Goal: Task Accomplishment & Management: Use online tool/utility

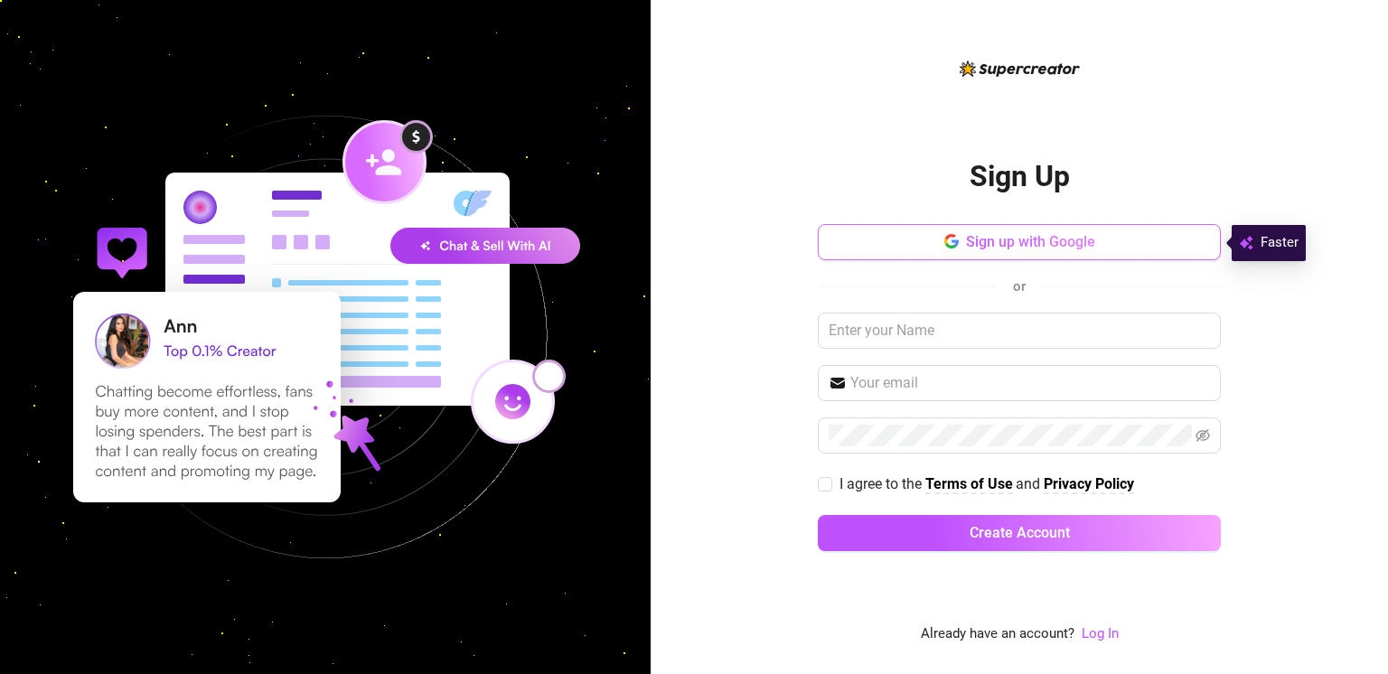
click at [944, 246] on icon "button" at bounding box center [951, 241] width 14 height 14
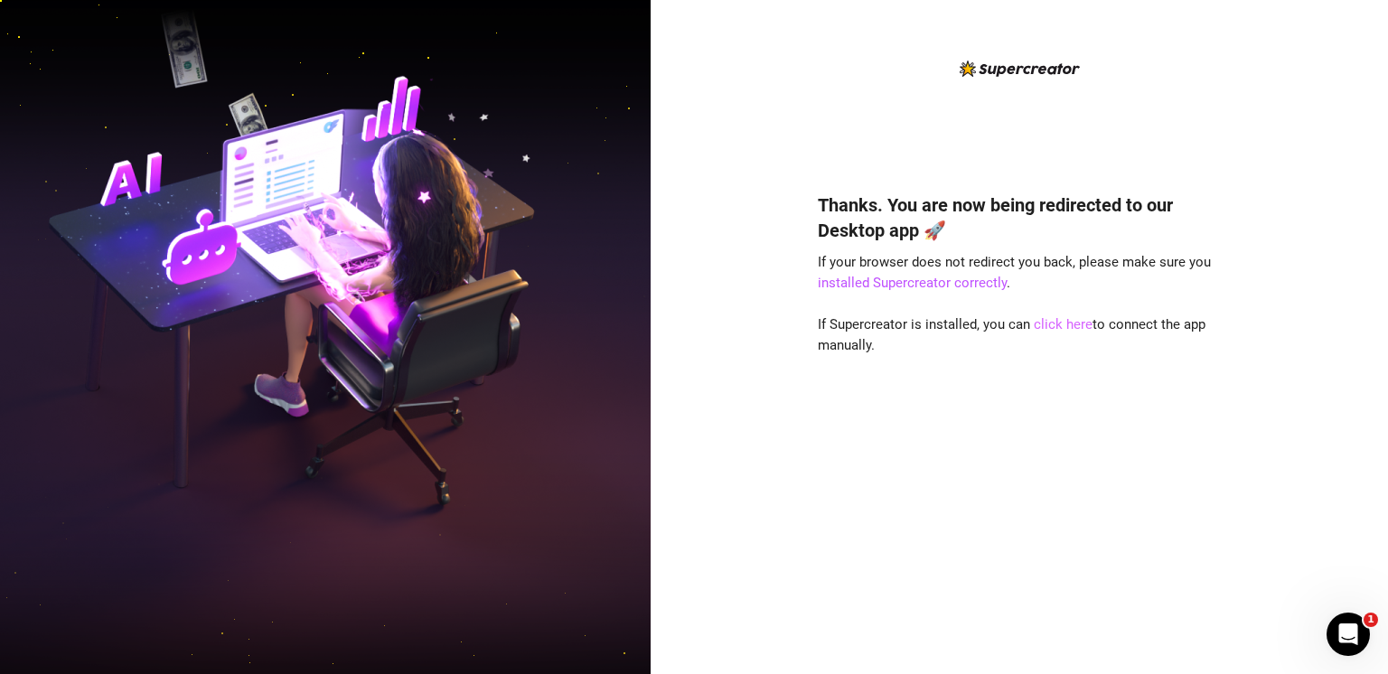
click at [1060, 320] on link "click here" at bounding box center [1063, 324] width 59 height 16
click at [1062, 326] on link "click here" at bounding box center [1063, 324] width 59 height 16
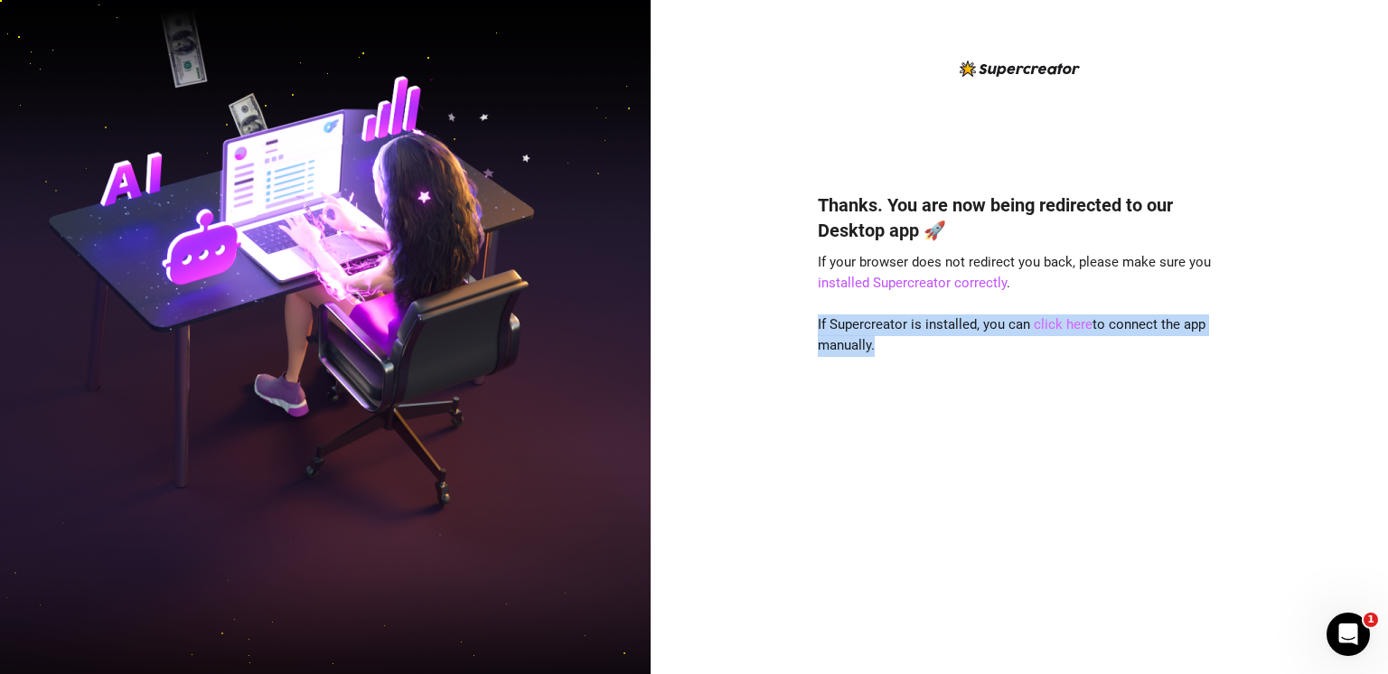
click at [1062, 326] on link "click here" at bounding box center [1063, 324] width 59 height 16
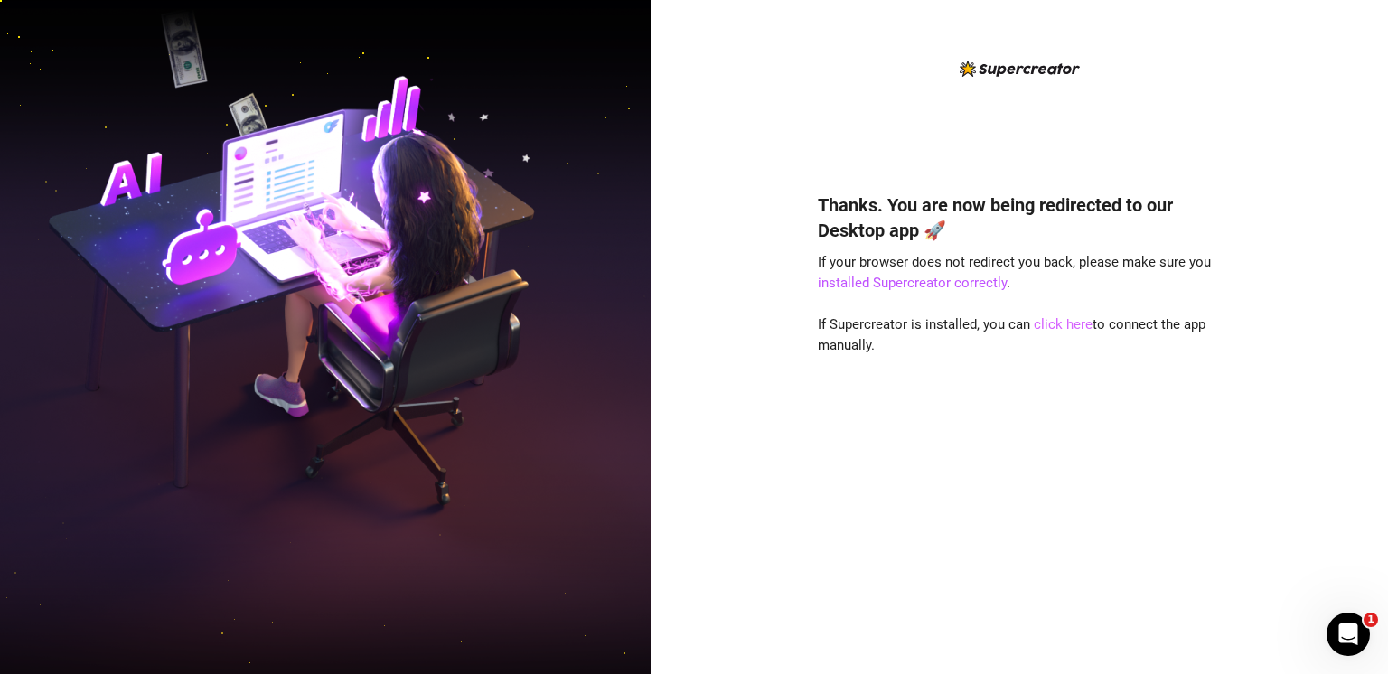
click at [1062, 326] on link "click here" at bounding box center [1063, 324] width 59 height 16
drag, startPoint x: 1060, startPoint y: 543, endPoint x: 998, endPoint y: 376, distance: 178.1
click at [998, 376] on div "Thanks. You are now being redirected to our Desktop app 🚀 If your browser does …" at bounding box center [1019, 406] width 403 height 477
click at [1062, 327] on link "click here" at bounding box center [1063, 324] width 59 height 16
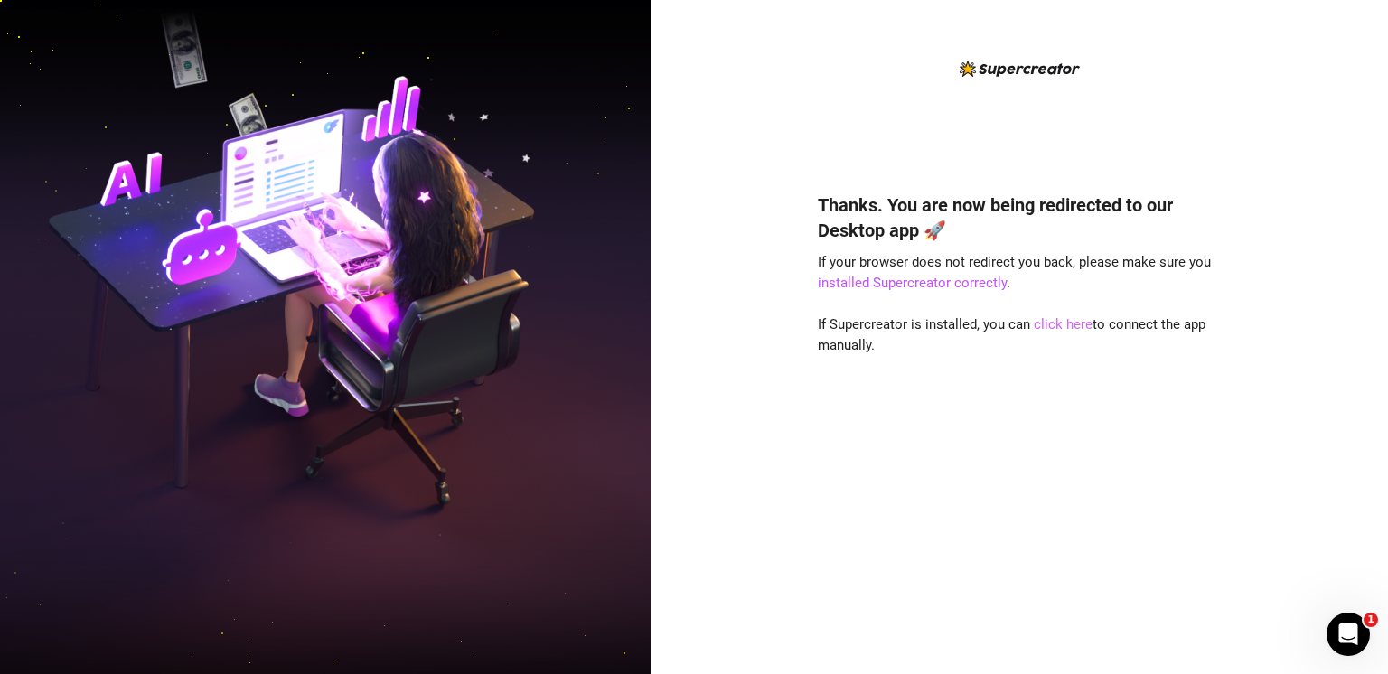
click at [1062, 327] on link "click here" at bounding box center [1063, 324] width 59 height 16
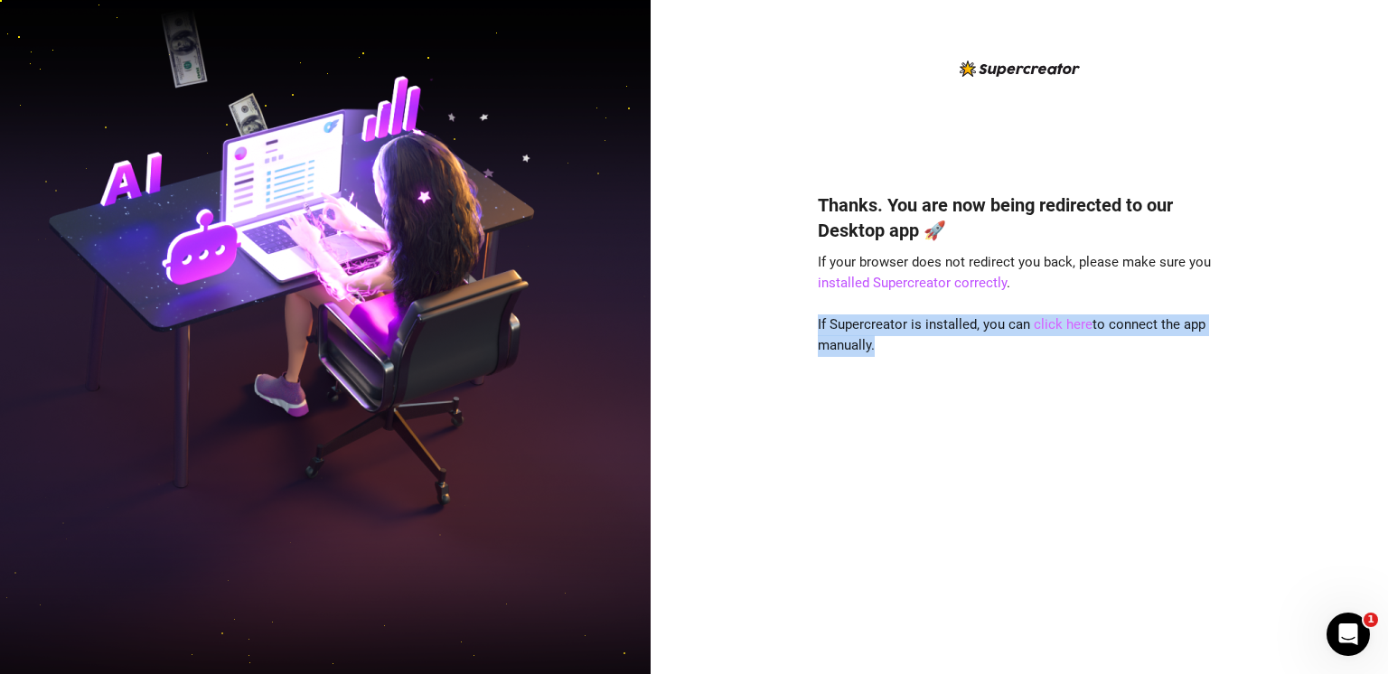
click at [1062, 327] on link "click here" at bounding box center [1063, 324] width 59 height 16
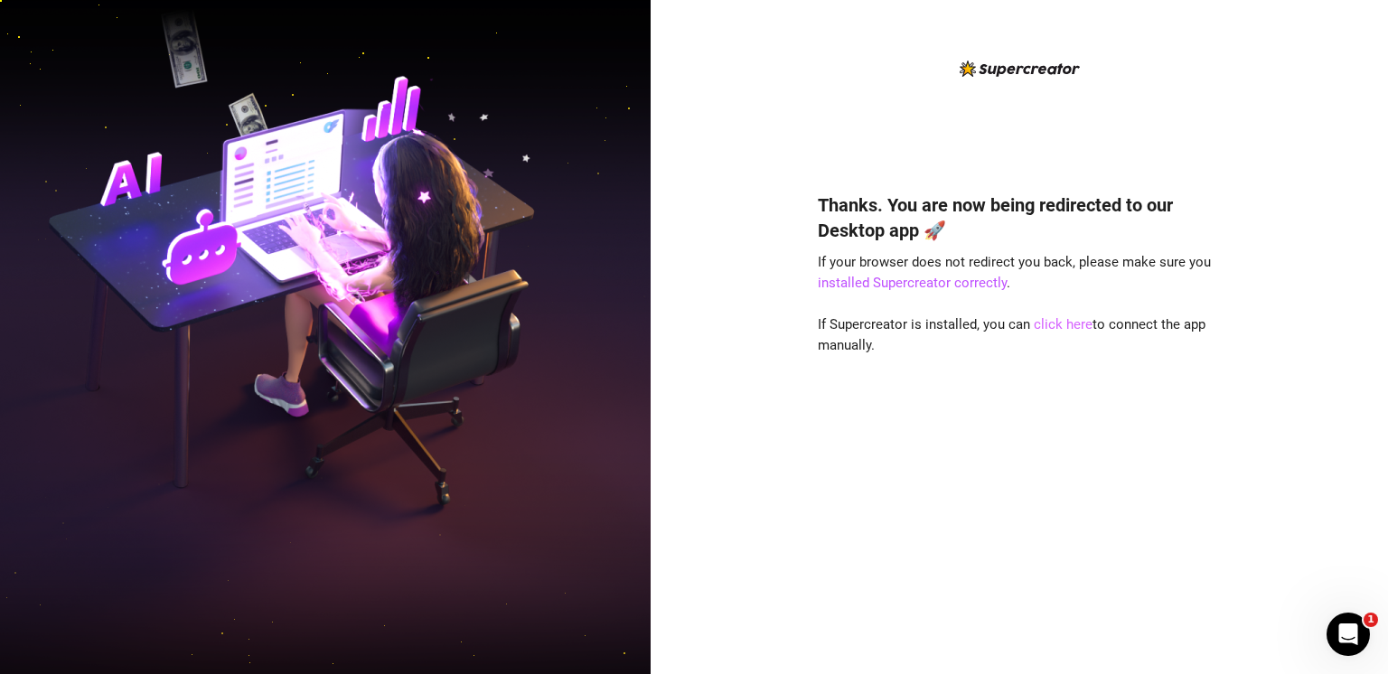
click at [1053, 330] on link "click here" at bounding box center [1063, 324] width 59 height 16
click at [1052, 328] on link "click here" at bounding box center [1063, 324] width 59 height 16
click at [1052, 331] on link "click here" at bounding box center [1063, 324] width 59 height 16
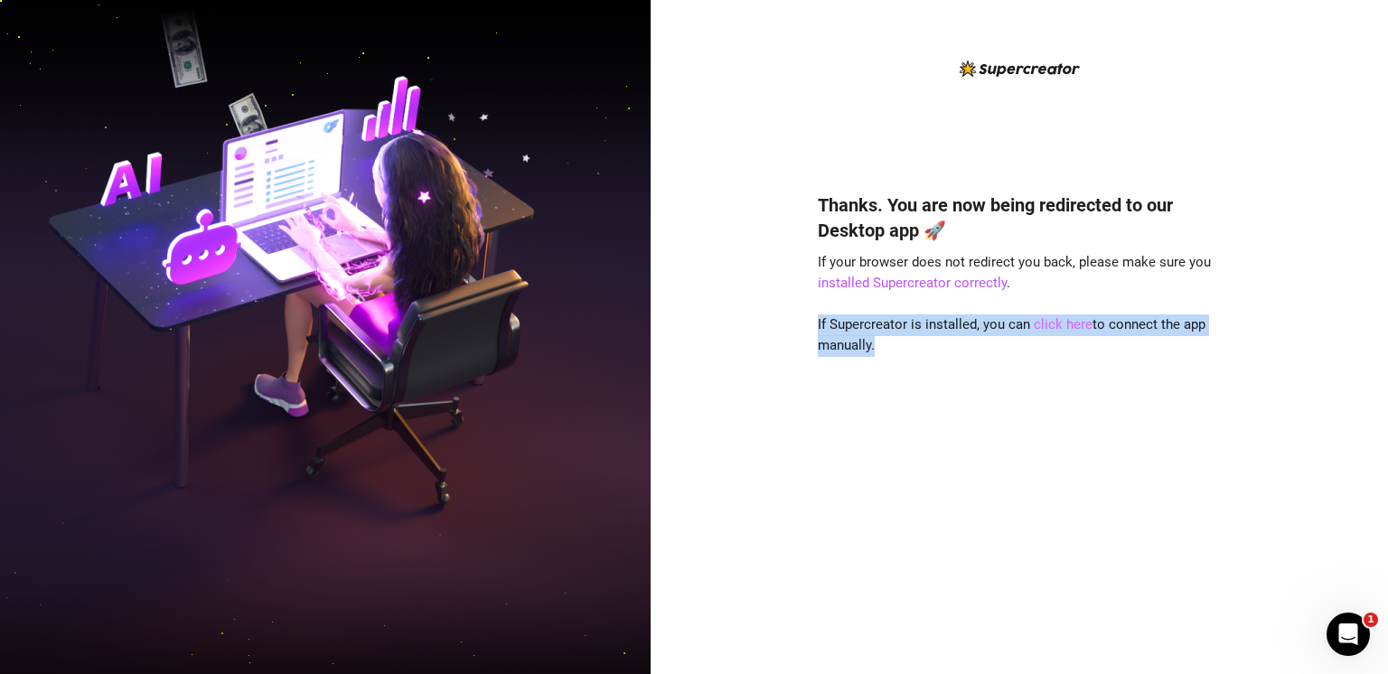
click at [1052, 331] on link "click here" at bounding box center [1063, 324] width 59 height 16
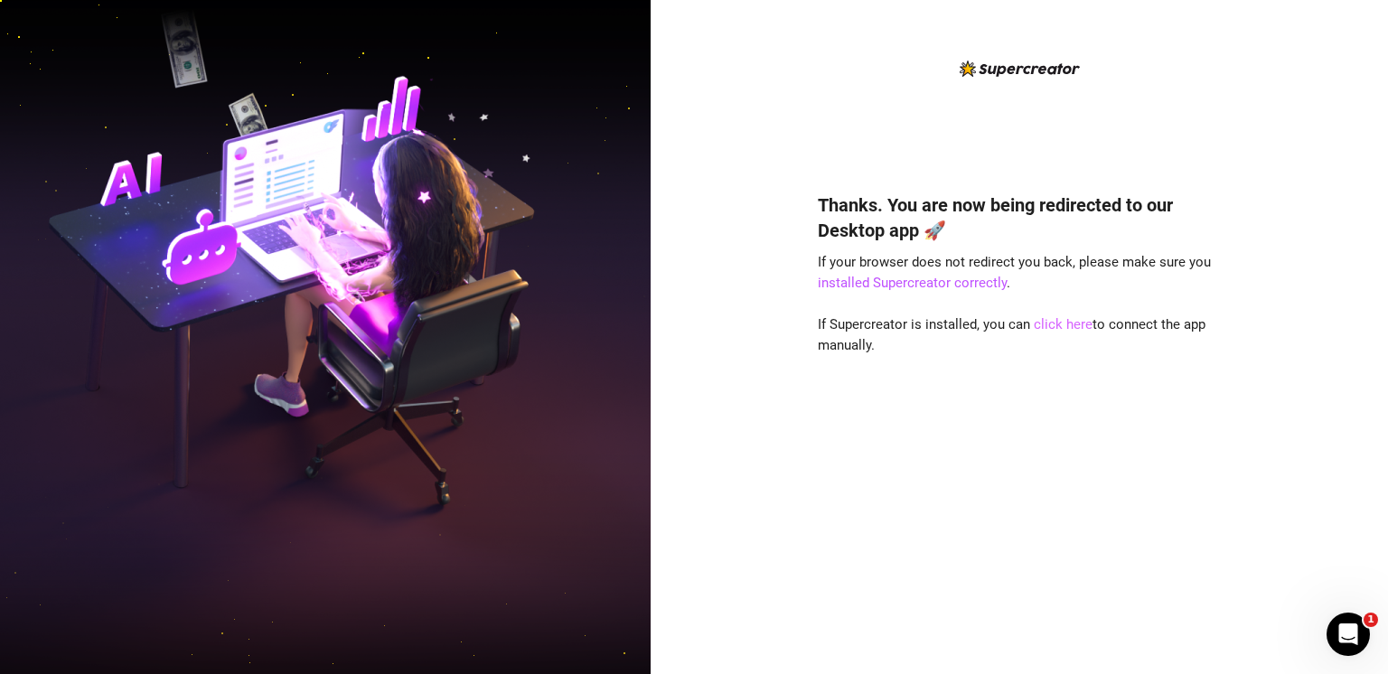
click at [1052, 331] on link "click here" at bounding box center [1063, 324] width 59 height 16
click at [1059, 323] on link "click here" at bounding box center [1063, 324] width 59 height 16
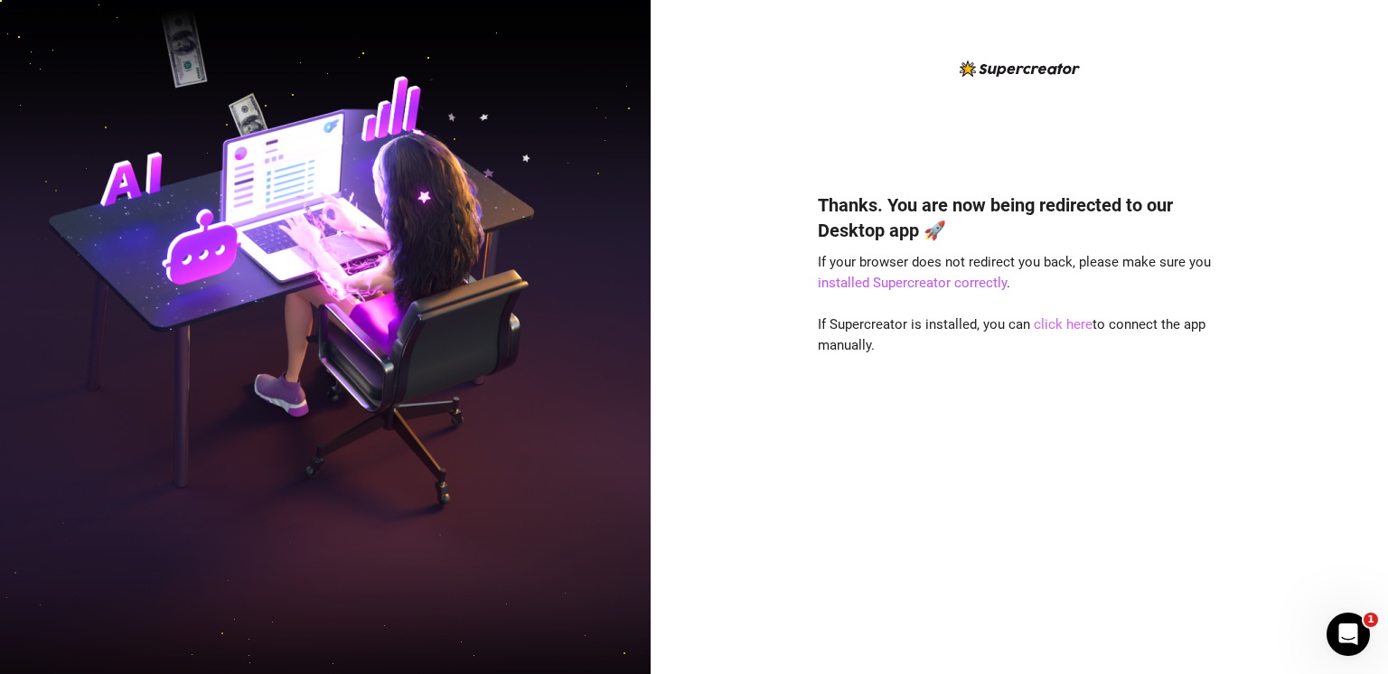
click at [1069, 327] on link "click here" at bounding box center [1063, 324] width 59 height 16
click at [1069, 323] on link "click here" at bounding box center [1063, 324] width 59 height 16
click at [1050, 320] on link "click here" at bounding box center [1063, 324] width 59 height 16
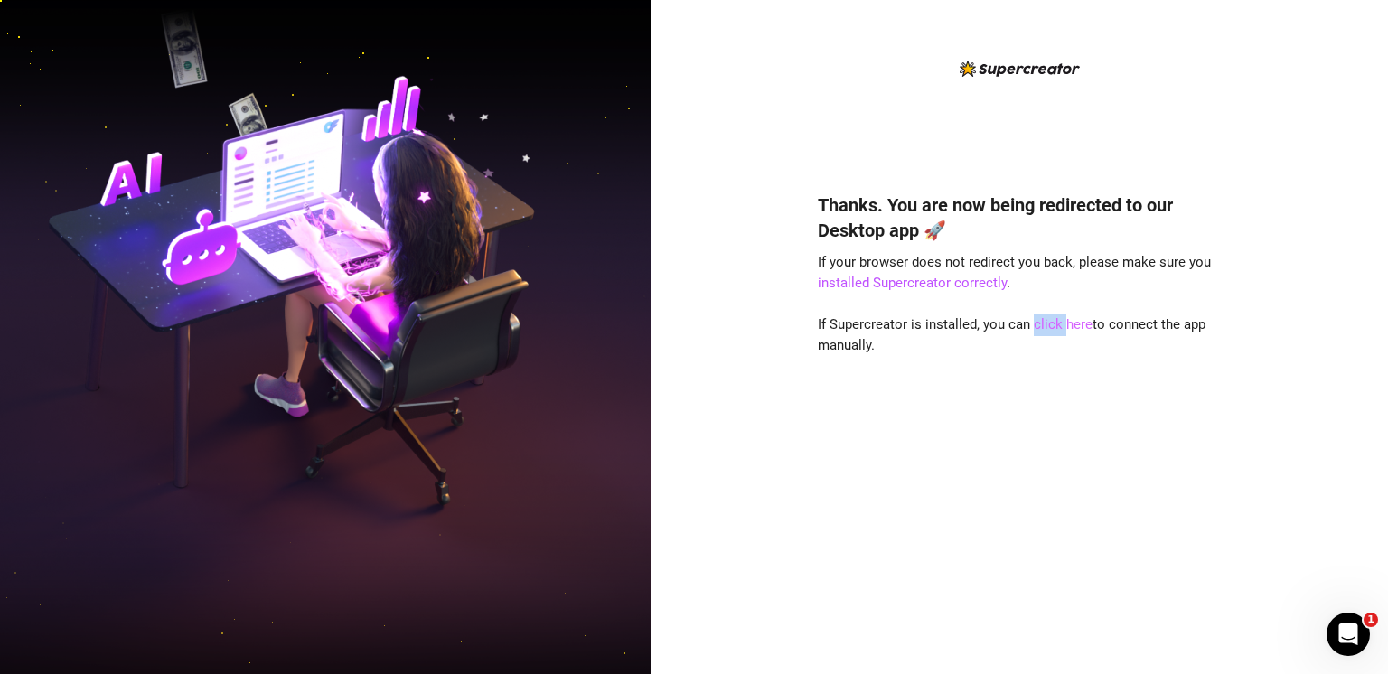
click at [1050, 320] on link "click here" at bounding box center [1063, 324] width 59 height 16
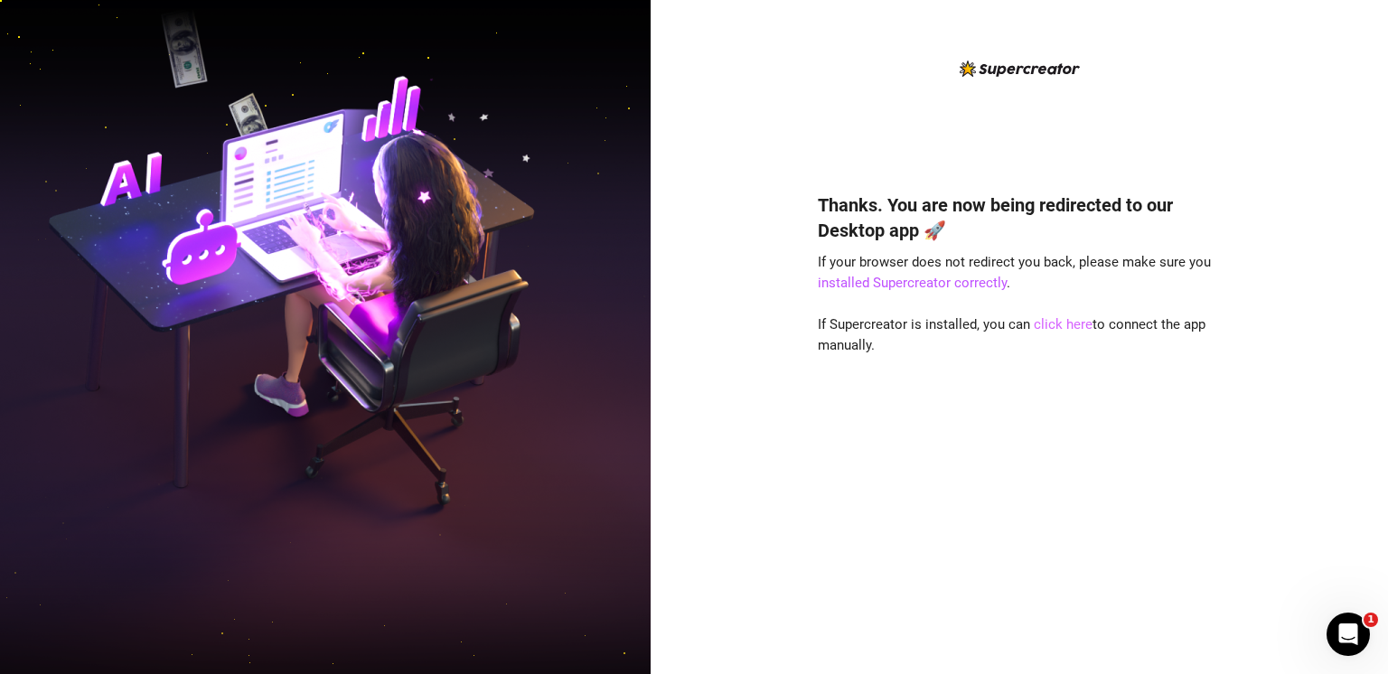
click at [1083, 320] on link "click here" at bounding box center [1063, 324] width 59 height 16
click at [1061, 326] on link "click here" at bounding box center [1063, 324] width 59 height 16
click at [1057, 326] on link "click here" at bounding box center [1063, 324] width 59 height 16
click at [1056, 323] on link "click here" at bounding box center [1063, 324] width 59 height 16
click at [1045, 323] on link "click here" at bounding box center [1063, 324] width 59 height 16
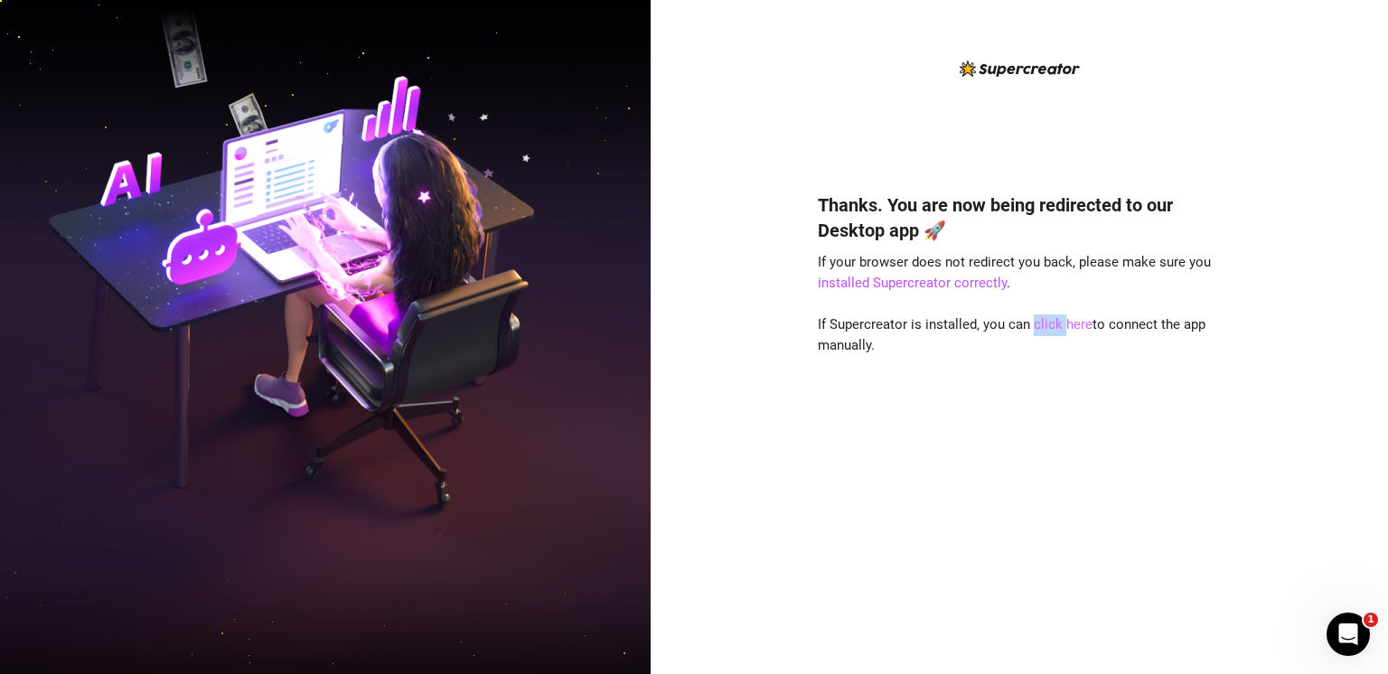
click at [1045, 323] on link "click here" at bounding box center [1063, 324] width 59 height 16
click at [1045, 325] on link "click here" at bounding box center [1063, 324] width 59 height 16
click at [1046, 325] on link "click here" at bounding box center [1063, 324] width 59 height 16
click at [1074, 325] on link "click here" at bounding box center [1063, 324] width 59 height 16
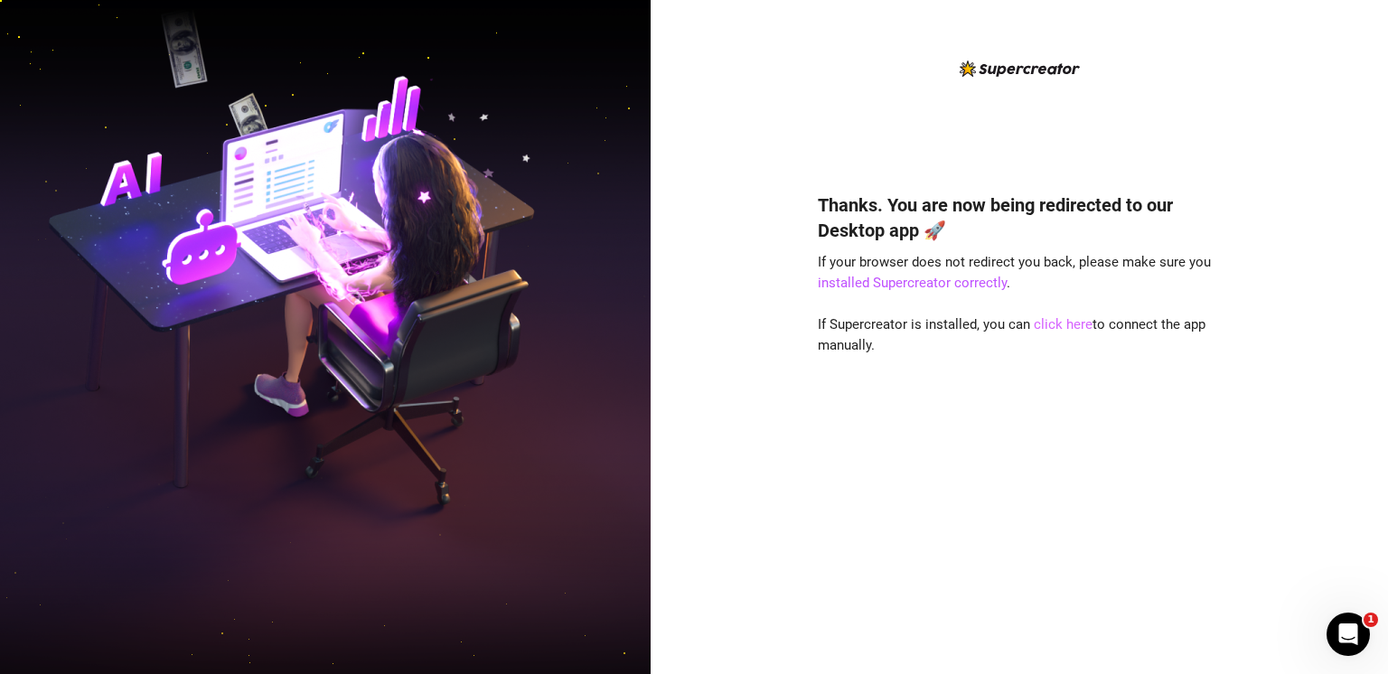
click at [1074, 325] on link "click here" at bounding box center [1063, 324] width 59 height 16
click at [1044, 321] on link "click here" at bounding box center [1063, 324] width 59 height 16
click at [1045, 323] on link "click here" at bounding box center [1063, 324] width 59 height 16
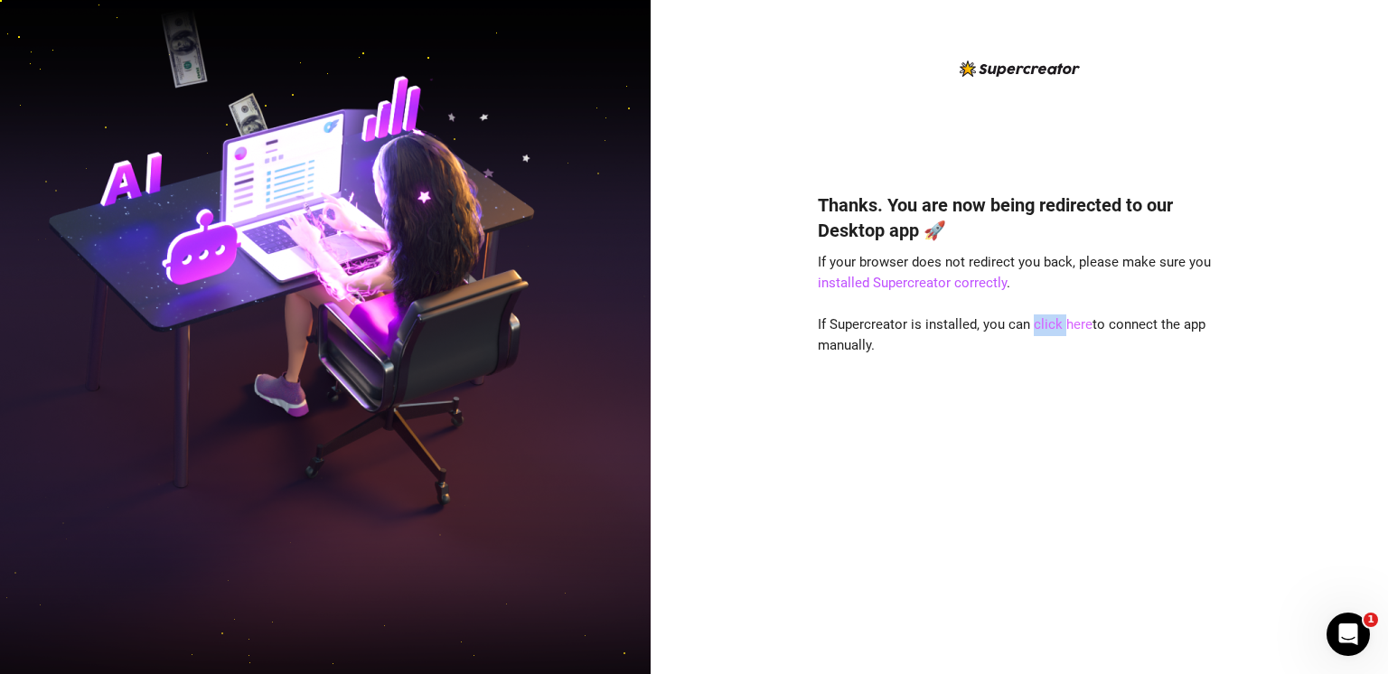
click at [1045, 323] on link "click here" at bounding box center [1063, 324] width 59 height 16
click at [1089, 322] on link "click here" at bounding box center [1063, 324] width 59 height 16
click at [1064, 331] on link "click here" at bounding box center [1063, 324] width 59 height 16
click at [1063, 331] on link "click here" at bounding box center [1063, 324] width 59 height 16
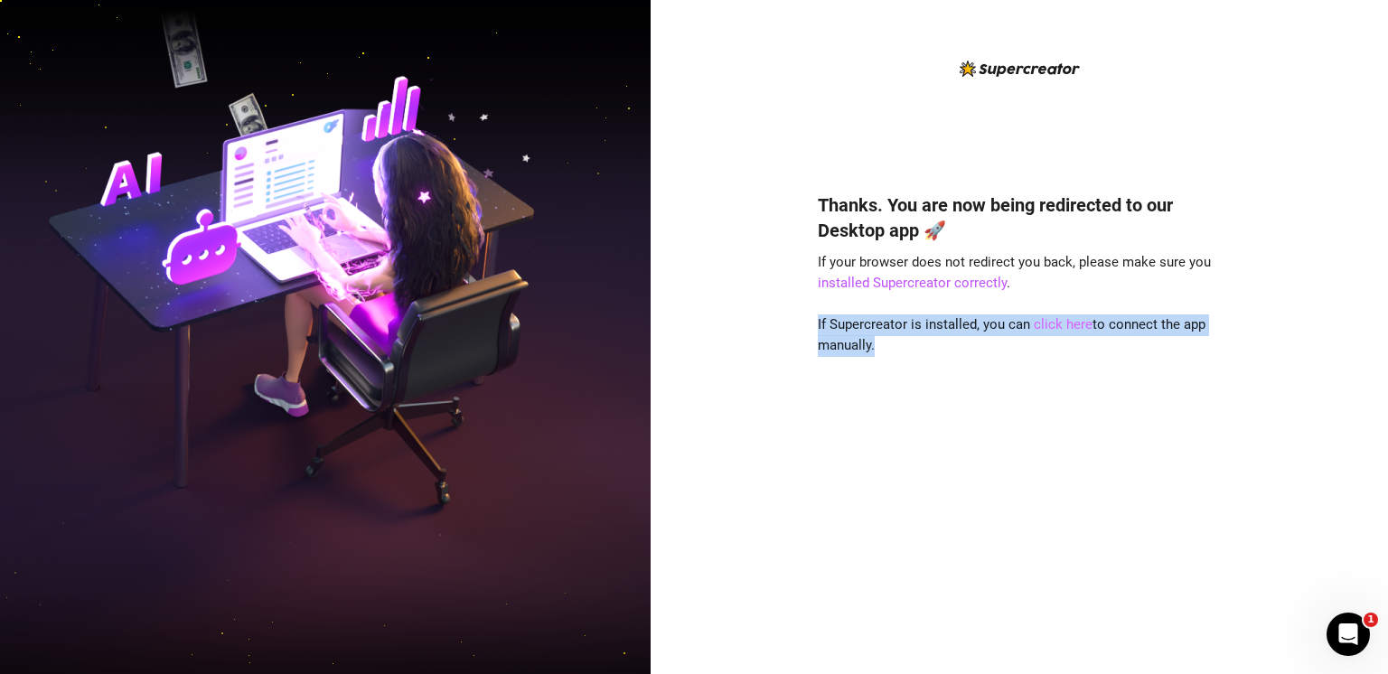
click at [1063, 331] on link "click here" at bounding box center [1063, 324] width 59 height 16
click at [1063, 329] on link "click here" at bounding box center [1063, 324] width 59 height 16
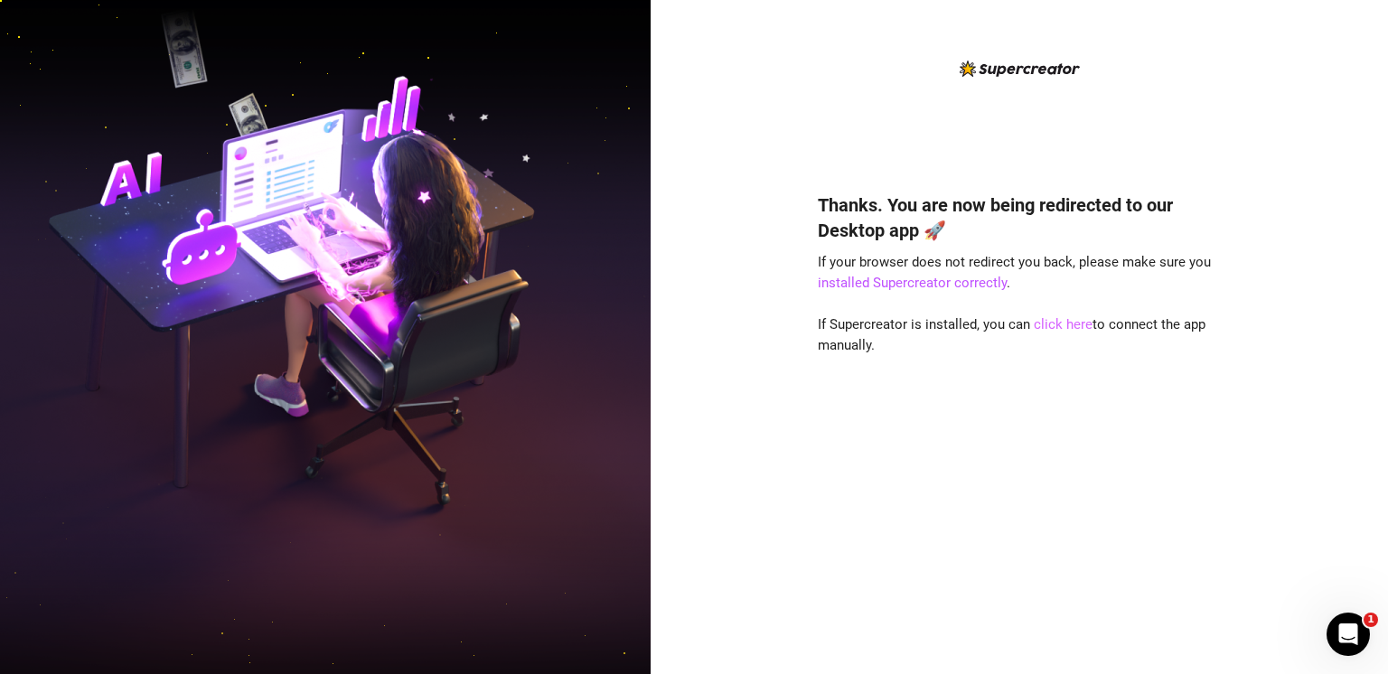
click at [1061, 324] on link "click here" at bounding box center [1063, 324] width 59 height 16
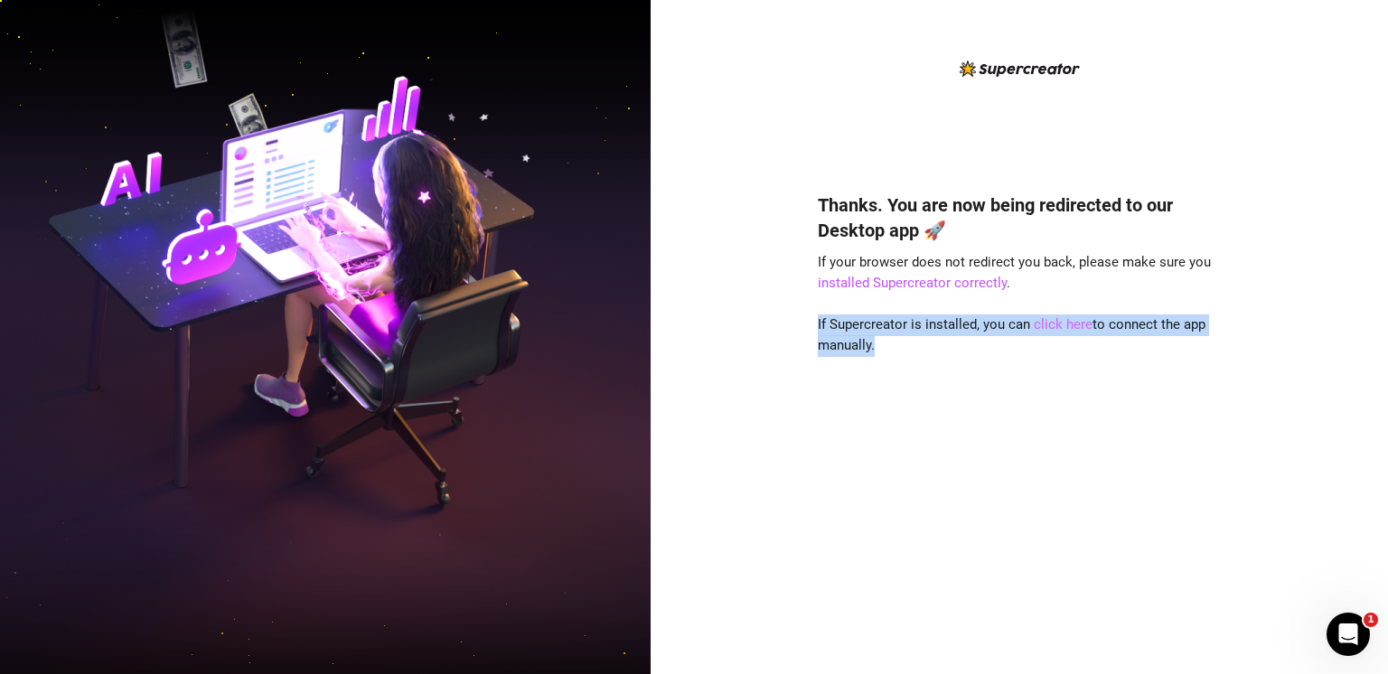
click at [1061, 324] on link "click here" at bounding box center [1063, 324] width 59 height 16
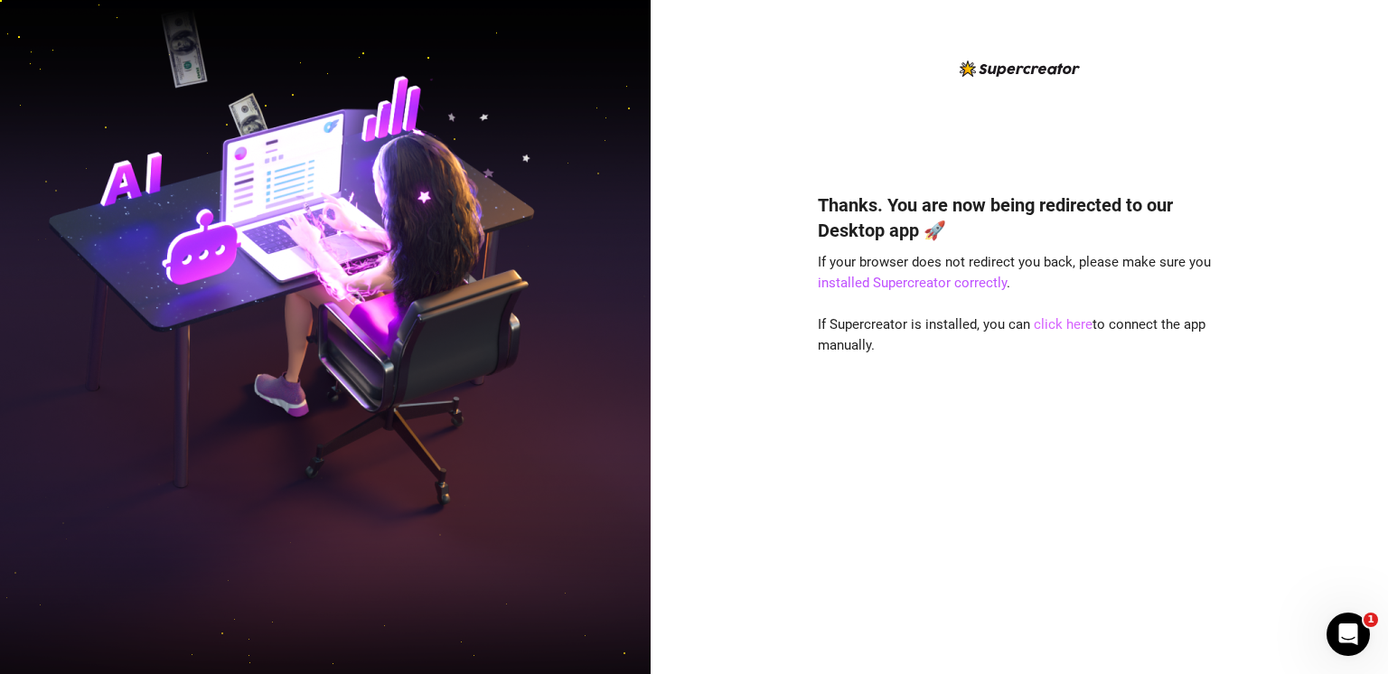
click at [1064, 323] on link "click here" at bounding box center [1063, 324] width 59 height 16
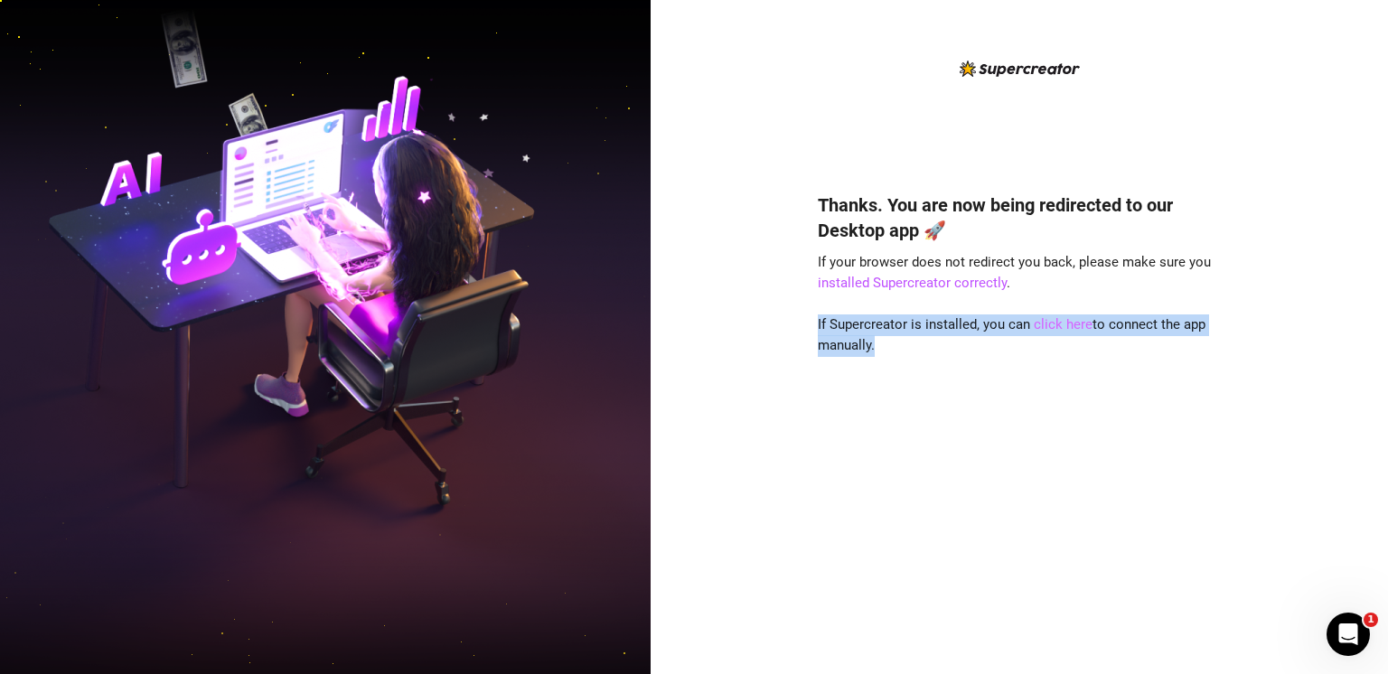
click at [1064, 323] on link "click here" at bounding box center [1063, 324] width 59 height 16
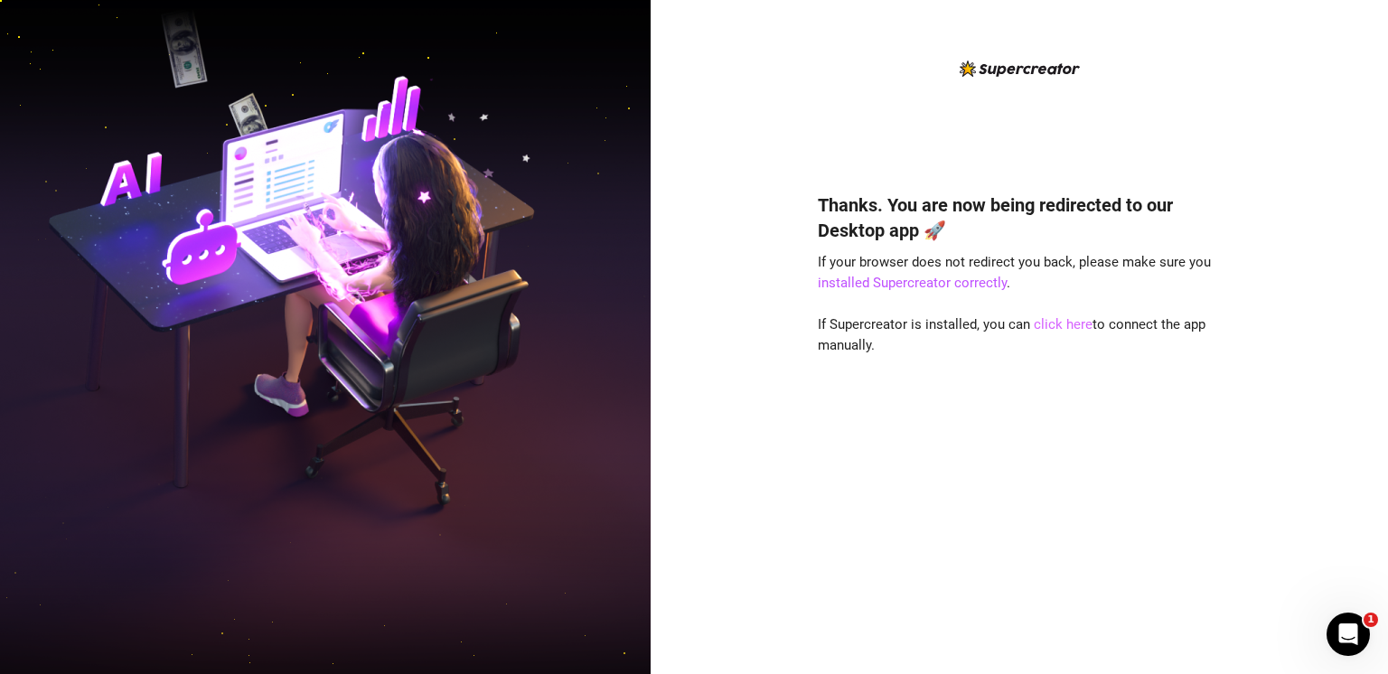
click at [1055, 320] on link "click here" at bounding box center [1063, 324] width 59 height 16
